Goal: Task Accomplishment & Management: Manage account settings

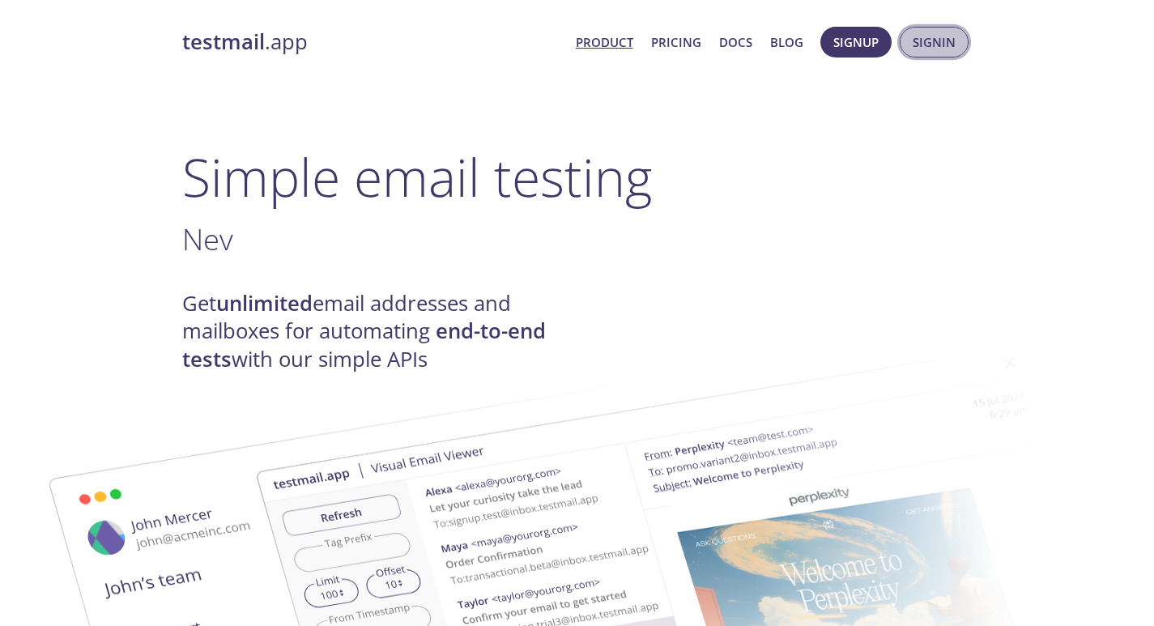
click at [944, 51] on span "Signin" at bounding box center [934, 42] width 43 height 21
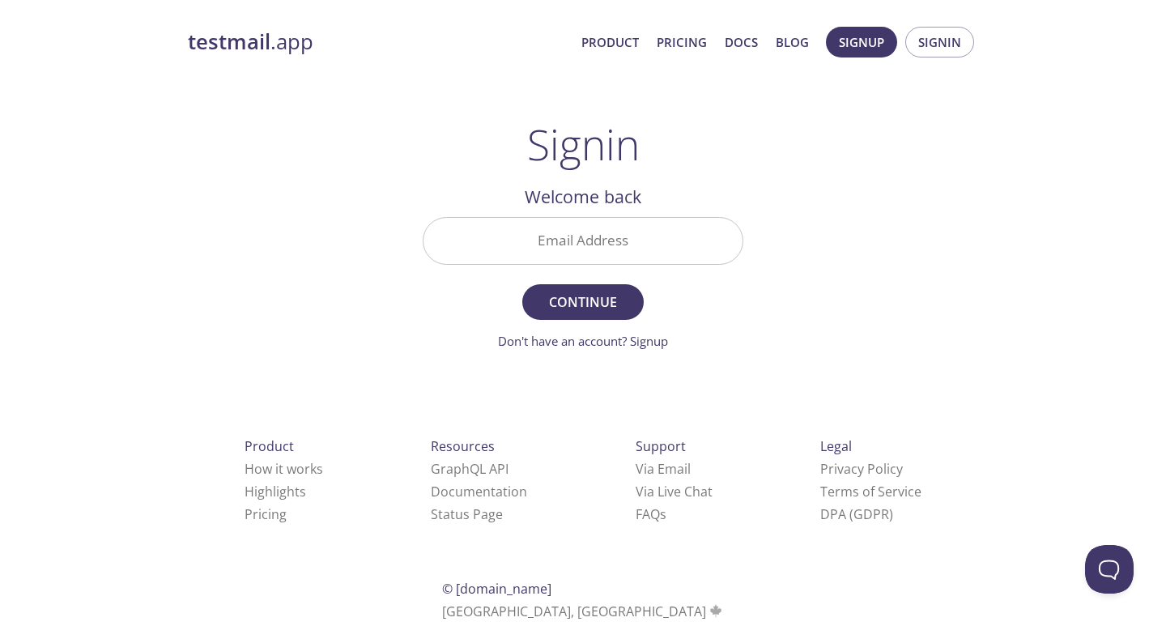
click at [655, 243] on input "Email Address" at bounding box center [583, 241] width 319 height 46
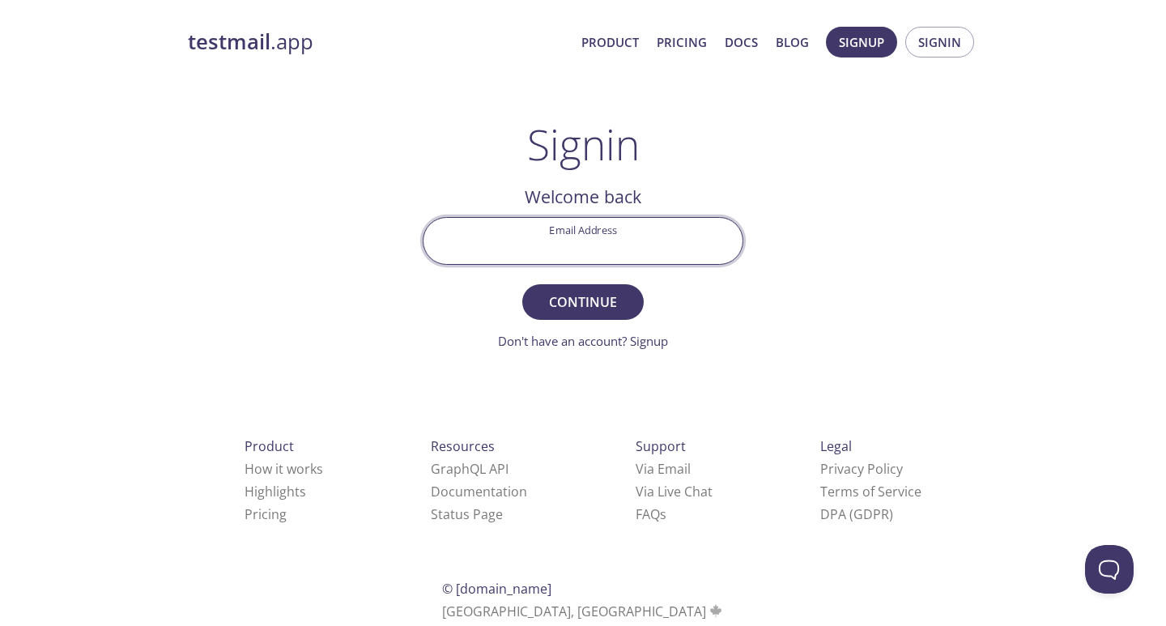
type input "[EMAIL_ADDRESS][DOMAIN_NAME]"
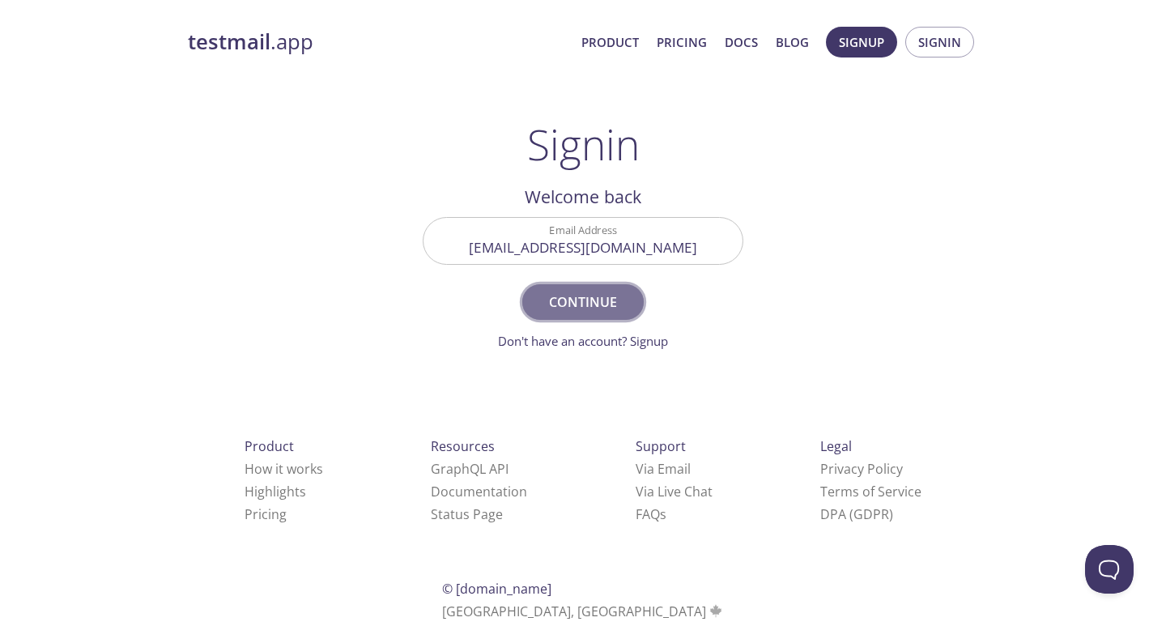
click at [595, 296] on span "Continue" at bounding box center [583, 302] width 86 height 23
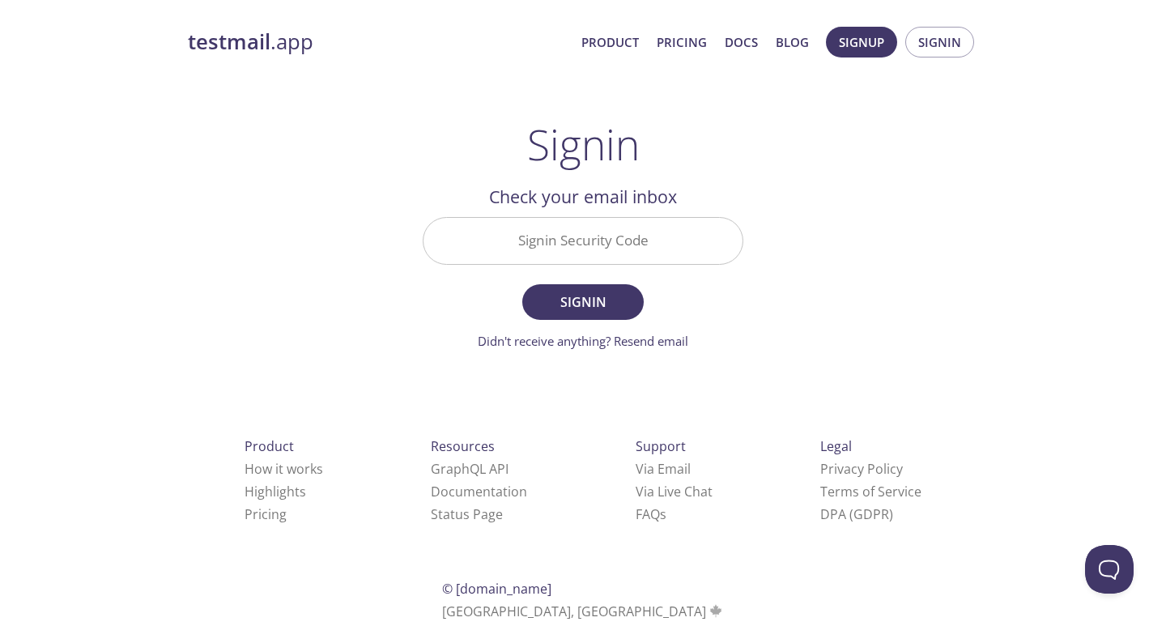
click at [657, 224] on input "Signin Security Code" at bounding box center [583, 241] width 319 height 46
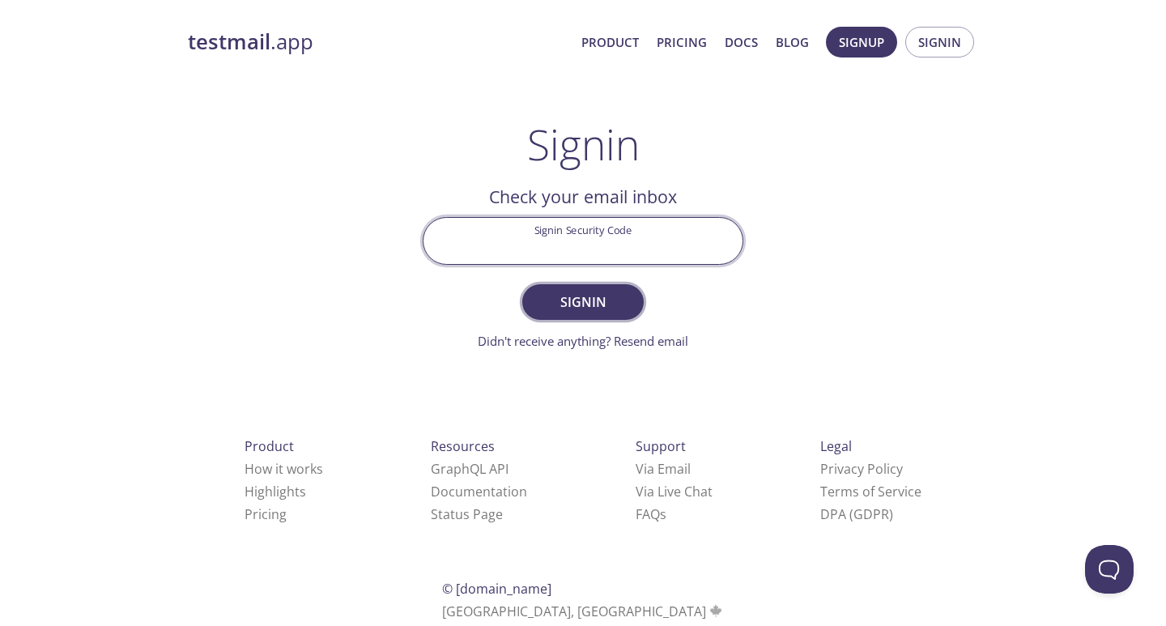
paste input "6XHUCPD"
type input "6XHUCPD"
click at [579, 300] on span "Signin" at bounding box center [583, 302] width 86 height 23
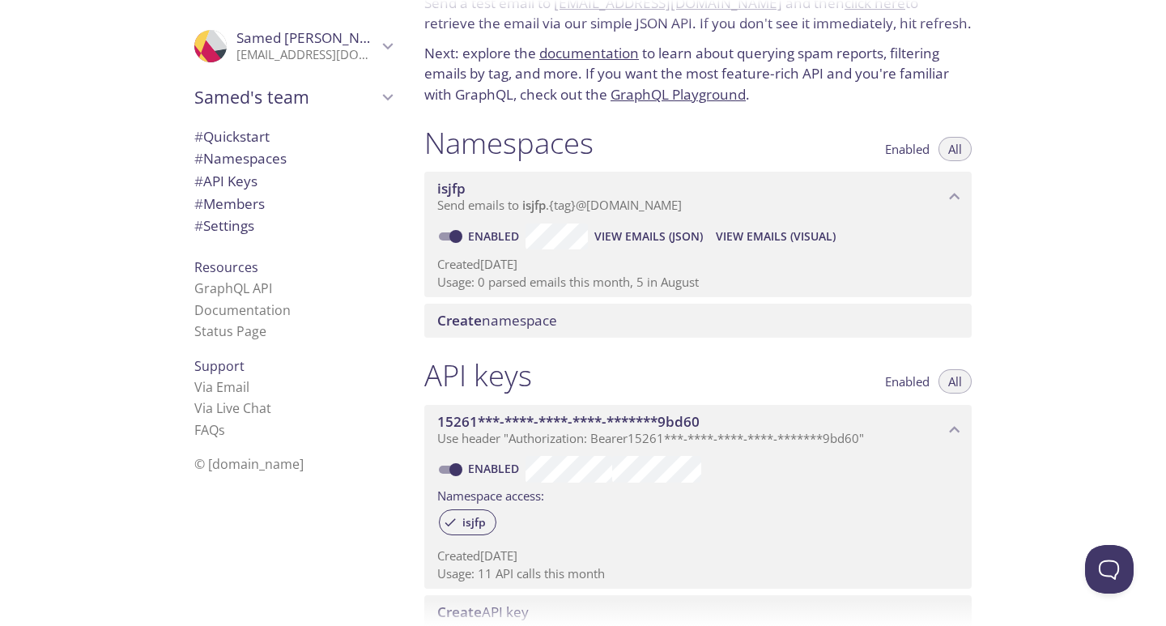
scroll to position [81, 0]
